Goal: Transaction & Acquisition: Purchase product/service

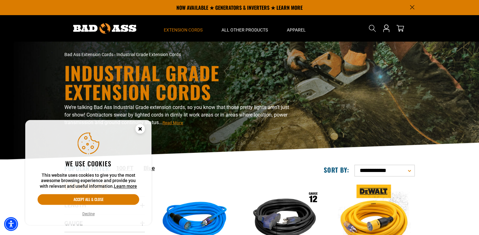
click at [142, 131] on circle "Cookie Consent" at bounding box center [139, 128] width 9 height 9
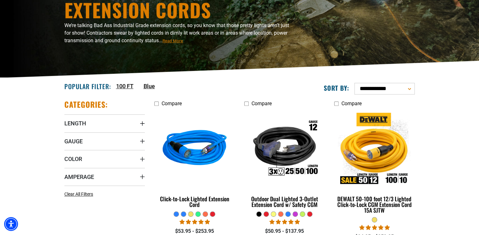
scroll to position [84, 0]
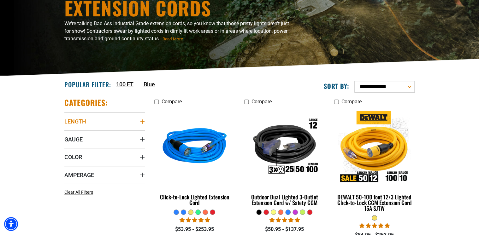
click at [143, 121] on icon "Length" at bounding box center [142, 121] width 5 height 5
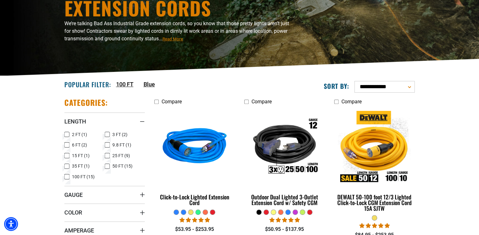
click at [108, 165] on icon at bounding box center [107, 167] width 5 height 8
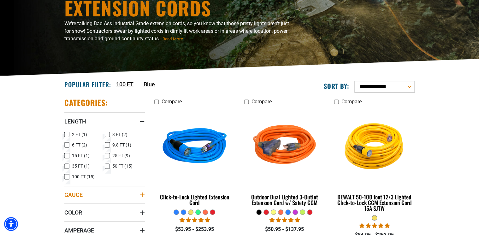
click at [143, 194] on icon "Gauge" at bounding box center [142, 195] width 4 height 4
click at [107, 206] on icon at bounding box center [107, 208] width 5 height 8
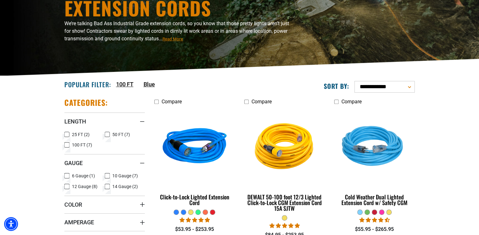
click at [67, 186] on icon at bounding box center [66, 187] width 5 height 8
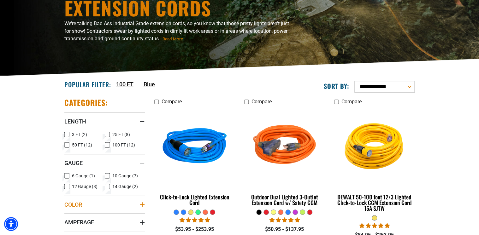
click at [144, 205] on icon "Color" at bounding box center [142, 204] width 5 height 5
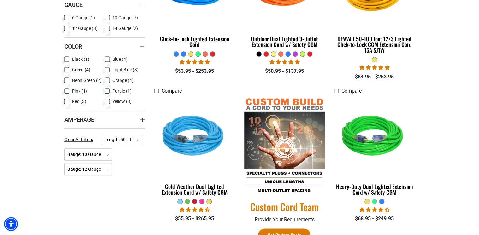
scroll to position [256, 0]
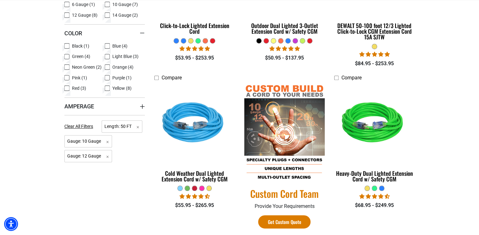
click at [282, 92] on img at bounding box center [284, 133] width 80 height 98
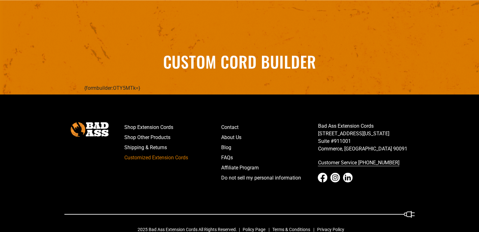
scroll to position [757, 0]
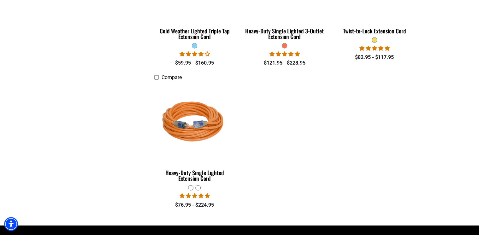
scroll to position [703, 0]
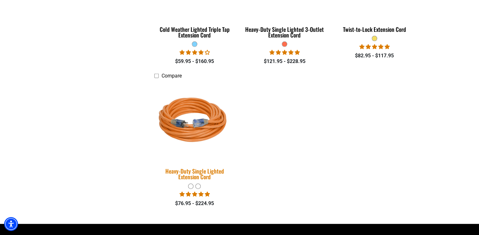
click at [223, 170] on div "Heavy-Duty Single Lighted Extension Cord" at bounding box center [194, 174] width 80 height 11
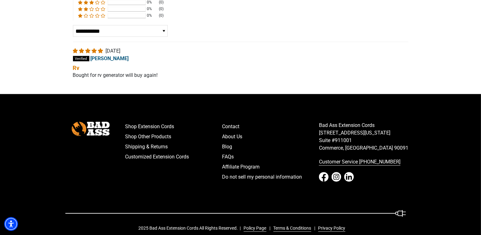
scroll to position [1113, 0]
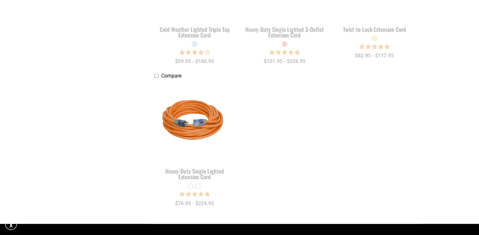
scroll to position [84, 0]
